Goal: Information Seeking & Learning: Learn about a topic

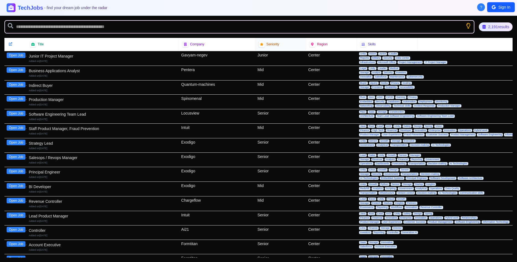
click at [268, 43] on span "Seniority" at bounding box center [272, 44] width 13 height 4
click at [499, 28] on div "2,191 results" at bounding box center [495, 26] width 35 height 9
click at [495, 26] on div "2,191 results" at bounding box center [495, 26] width 35 height 9
click at [273, 48] on div "Seniority" at bounding box center [280, 44] width 51 height 13
click at [274, 48] on div "Seniority" at bounding box center [280, 44] width 51 height 13
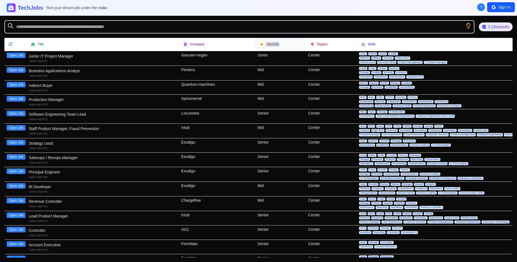
click at [271, 46] on span "Seniority" at bounding box center [272, 44] width 13 height 4
click at [262, 47] on div at bounding box center [261, 44] width 7 height 7
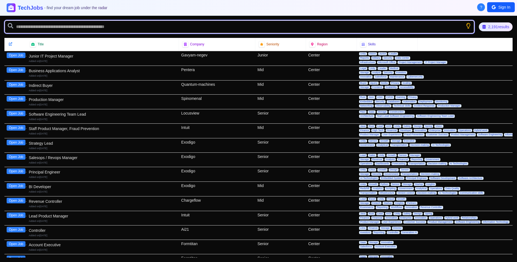
click at [124, 30] on input "text" at bounding box center [239, 26] width 470 height 13
type input "******"
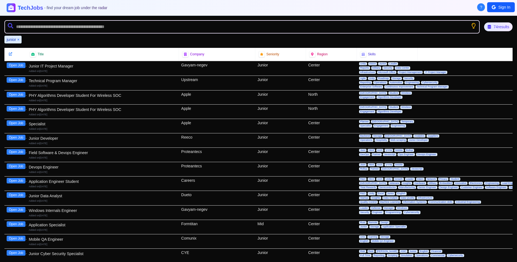
click at [18, 40] on button "×" at bounding box center [18, 40] width 2 height 6
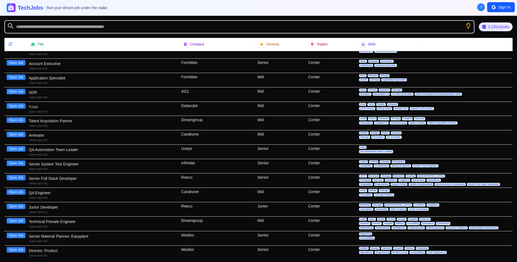
scroll to position [198, 0]
